Goal: Entertainment & Leisure: Consume media (video, audio)

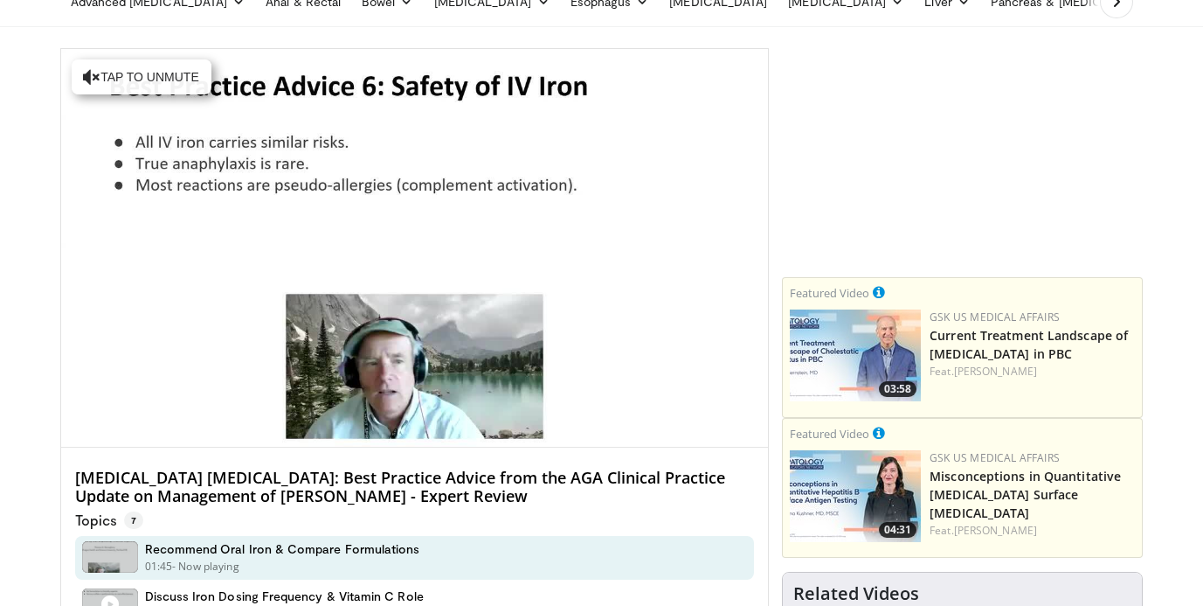
scroll to position [89, 0]
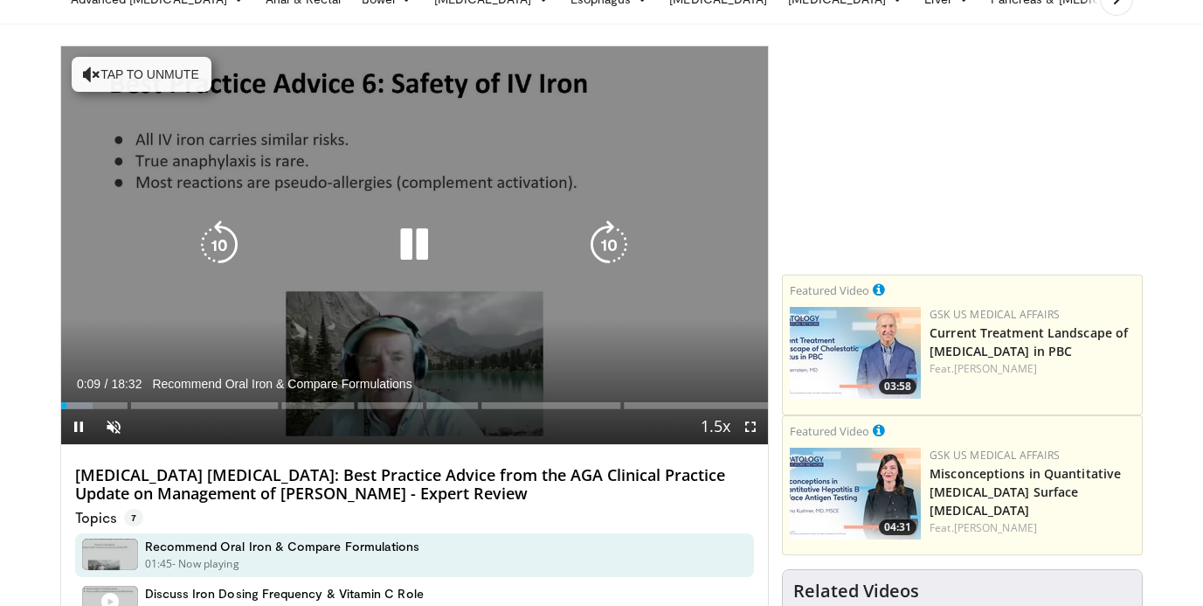
click at [412, 242] on icon "Video Player" at bounding box center [414, 244] width 49 height 49
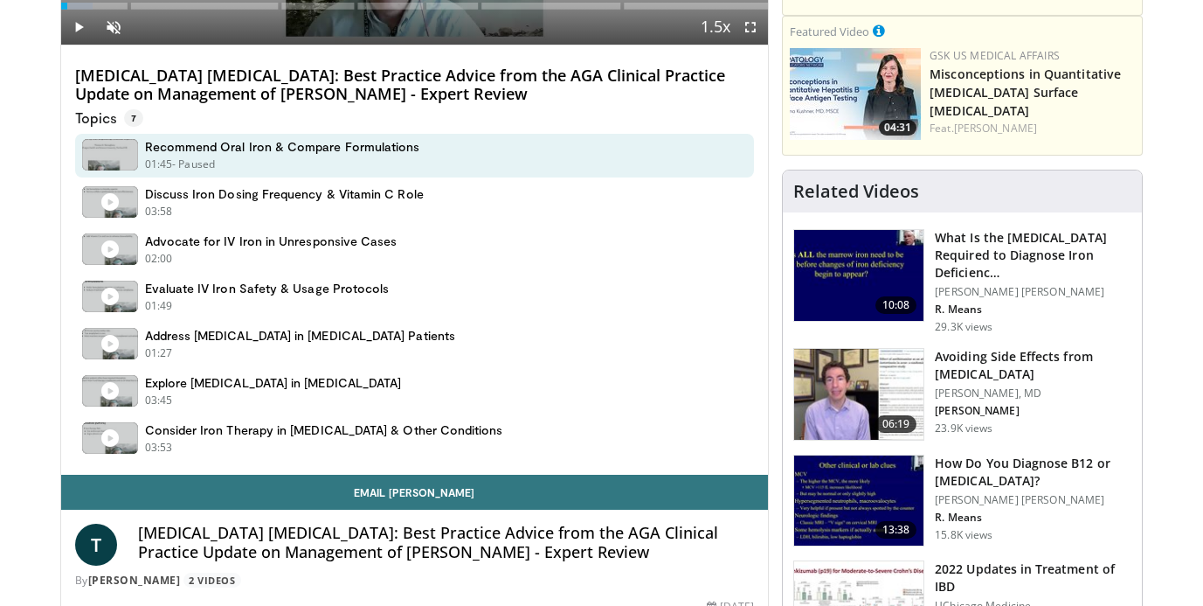
scroll to position [495, 0]
